Goal: Communication & Community: Ask a question

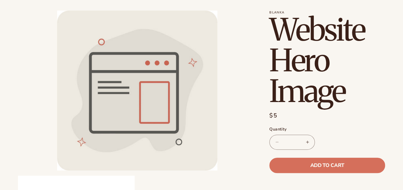
scroll to position [32, 0]
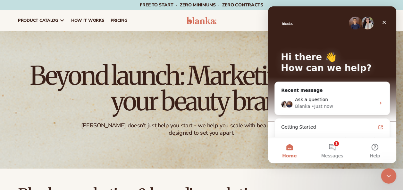
scroll to position [46, 0]
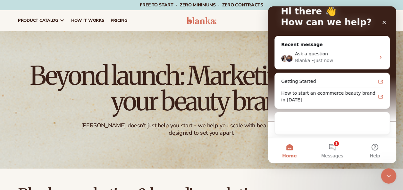
click at [326, 130] on div "Intercom messenger" at bounding box center [332, 124] width 115 height 23
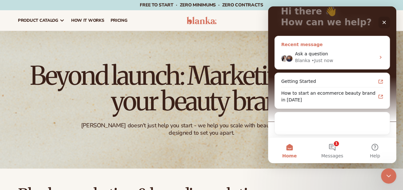
click at [306, 58] on div "Blanka" at bounding box center [302, 60] width 15 height 7
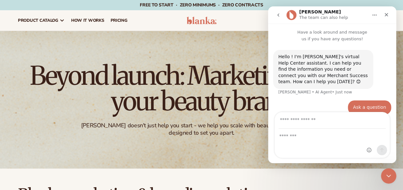
scroll to position [2, 0]
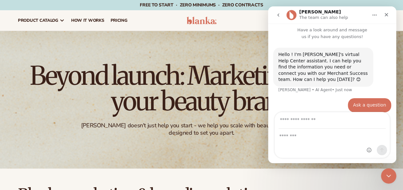
click at [276, 16] on icon "go back" at bounding box center [278, 15] width 5 height 5
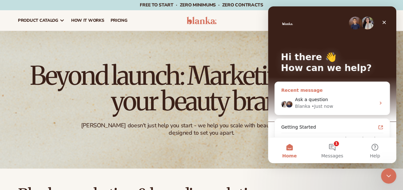
click at [368, 111] on div "Ask a question Blanka • Just now" at bounding box center [332, 103] width 115 height 24
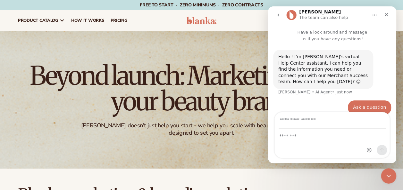
scroll to position [2, 0]
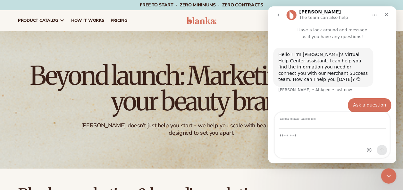
click at [280, 11] on button "go back" at bounding box center [278, 15] width 12 height 12
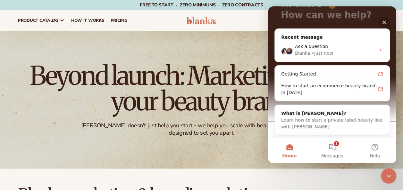
scroll to position [54, 0]
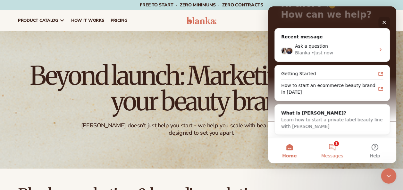
click at [331, 154] on span "Messages" at bounding box center [332, 156] width 22 height 4
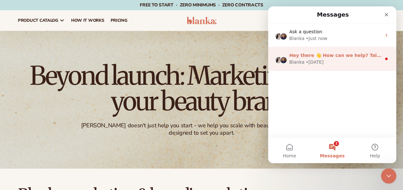
click at [327, 59] on div "Blanka • 9w ago" at bounding box center [335, 62] width 92 height 7
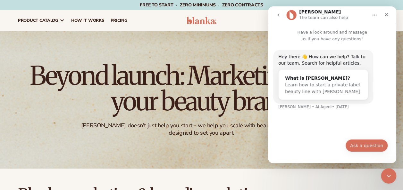
click at [363, 147] on button "Ask a question" at bounding box center [366, 145] width 43 height 13
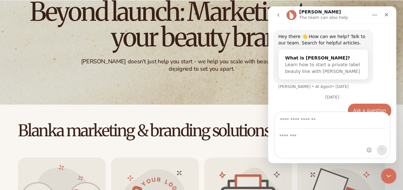
scroll to position [32, 0]
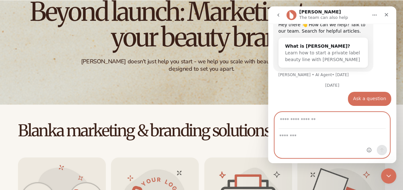
click at [292, 140] on textarea "Message…" at bounding box center [332, 134] width 115 height 11
type textarea "**********"
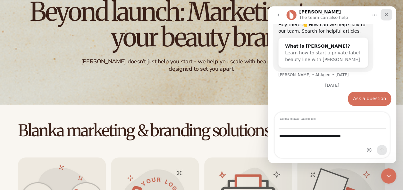
click at [387, 16] on icon "Close" at bounding box center [386, 14] width 5 height 5
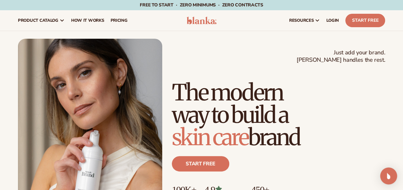
click at [390, 174] on img "Open Intercom Messenger" at bounding box center [388, 176] width 8 height 8
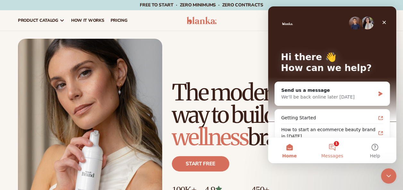
click at [333, 149] on button "1 Messages" at bounding box center [332, 151] width 43 height 26
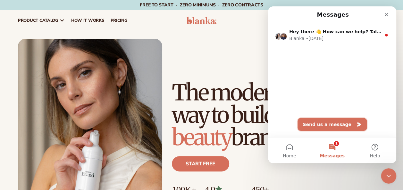
click at [328, 122] on button "Send us a message" at bounding box center [332, 124] width 69 height 13
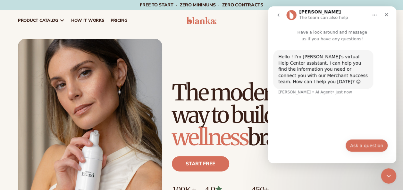
click at [370, 146] on button "Ask a question" at bounding box center [366, 145] width 43 height 13
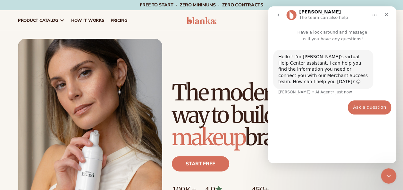
click at [319, 146] on div "Hello ! I'm [PERSON_NAME]'s virtual Help Center assistant. I can help you find …" at bounding box center [332, 100] width 128 height 116
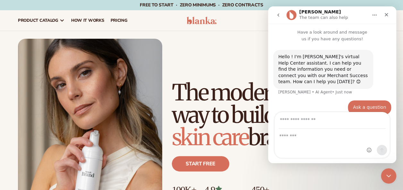
scroll to position [2, 0]
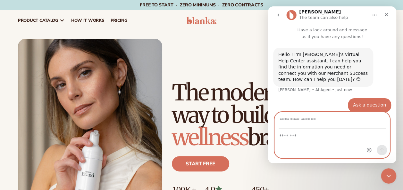
click at [289, 138] on textarea "Message…" at bounding box center [332, 134] width 115 height 11
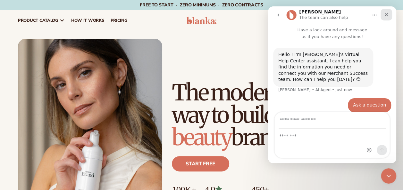
click at [387, 15] on icon "Close" at bounding box center [386, 14] width 5 height 5
